Goal: Navigation & Orientation: Find specific page/section

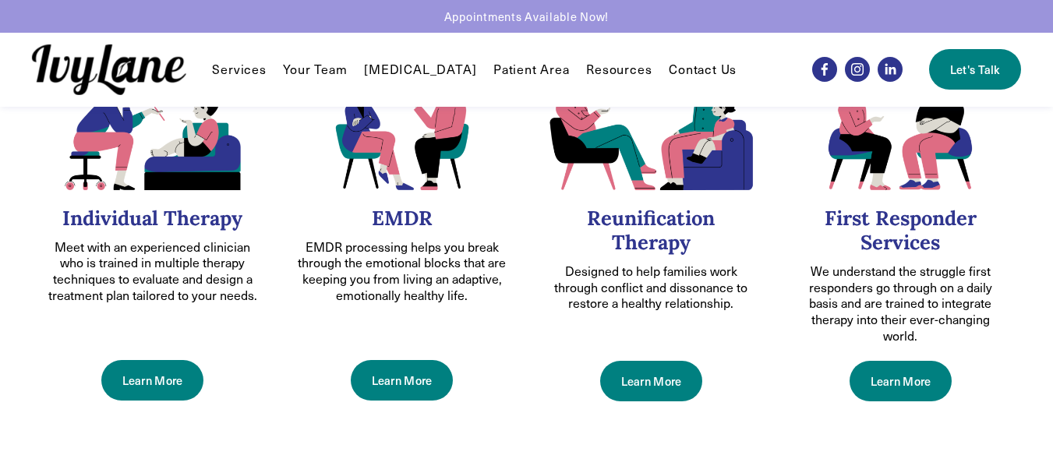
scroll to position [690, 0]
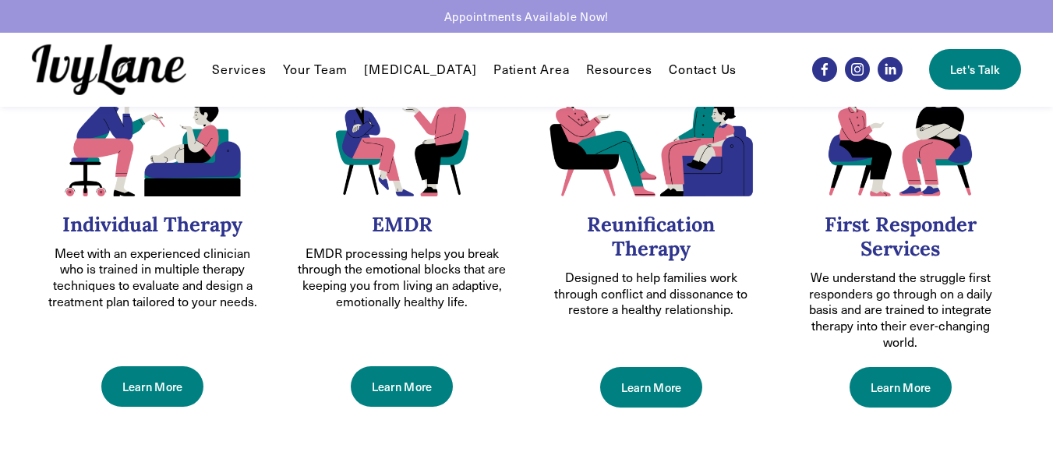
click at [654, 391] on link "Learn More" at bounding box center [651, 387] width 102 height 41
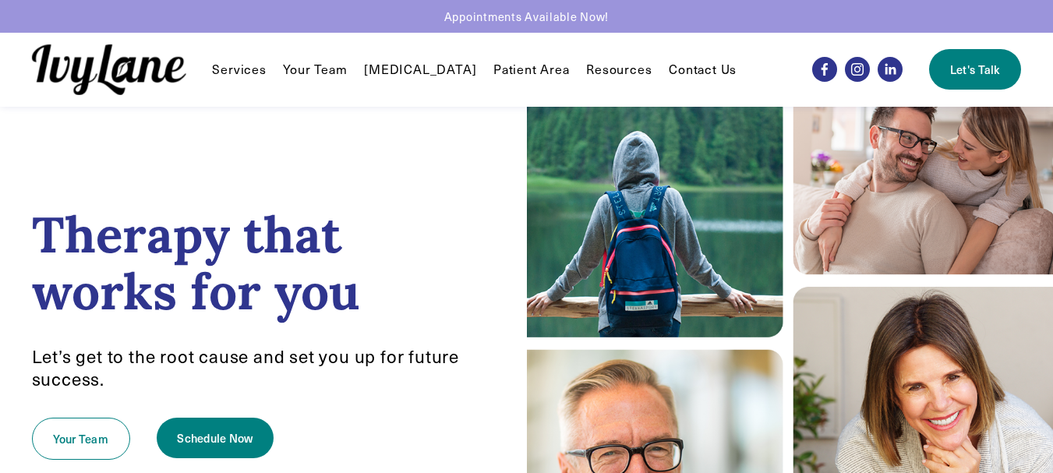
scroll to position [0, 0]
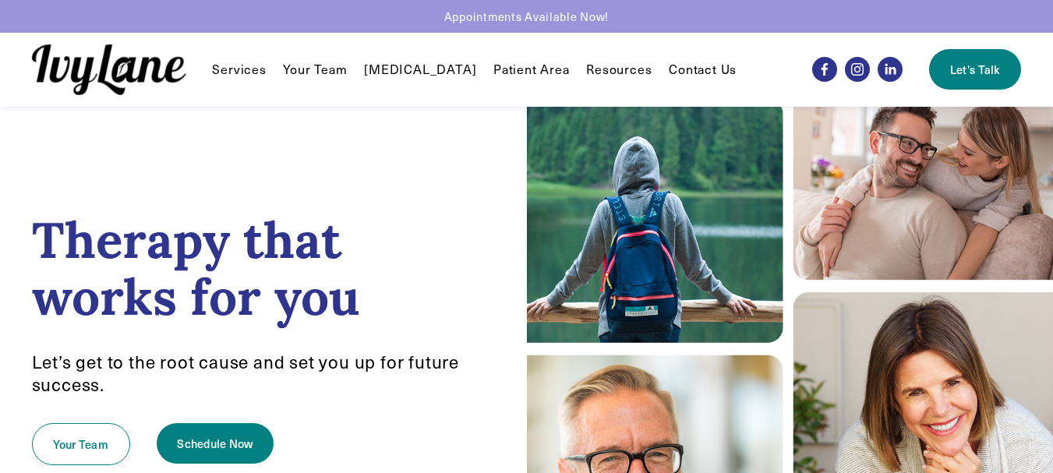
click at [322, 65] on link "Your Team" at bounding box center [315, 69] width 64 height 19
